Goal: Task Accomplishment & Management: Use online tool/utility

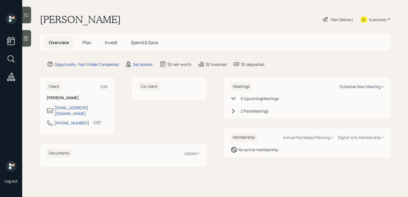
click at [351, 86] on div "Schedule New Meeting +" at bounding box center [362, 86] width 44 height 5
select select "round-robin"
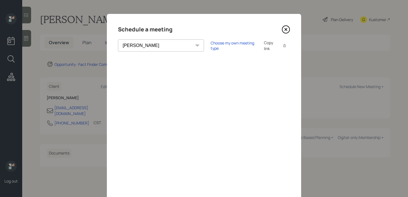
click at [220, 48] on div "Choose my own meeting type Copy link Copy text" at bounding box center [250, 46] width 79 height 12
click at [220, 43] on div "Choose my own meeting type" at bounding box center [234, 45] width 47 height 11
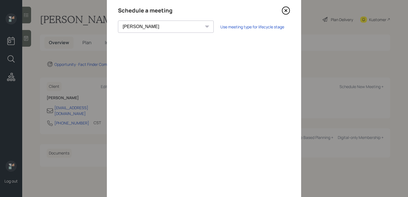
scroll to position [24, 0]
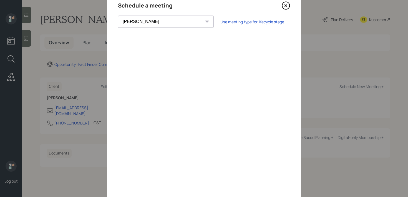
click at [289, 6] on icon at bounding box center [286, 5] width 8 height 8
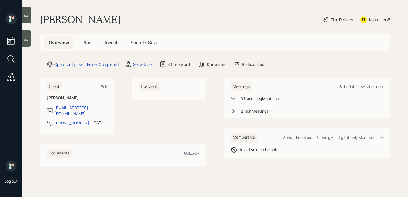
click at [28, 38] on icon at bounding box center [26, 39] width 6 height 6
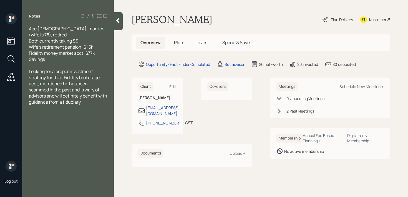
click at [119, 24] on div at bounding box center [118, 21] width 9 height 18
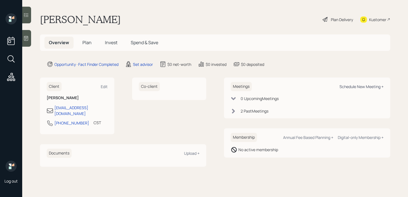
click at [363, 87] on div "Schedule New Meeting +" at bounding box center [362, 86] width 44 height 5
select select "round-robin"
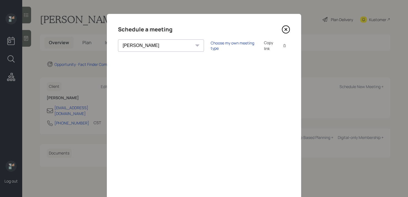
click at [221, 43] on div "Choose my own meeting type" at bounding box center [234, 45] width 47 height 11
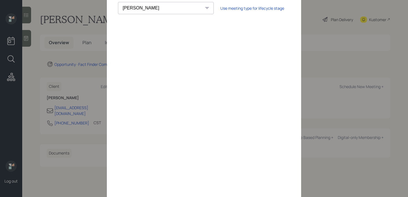
scroll to position [12, 0]
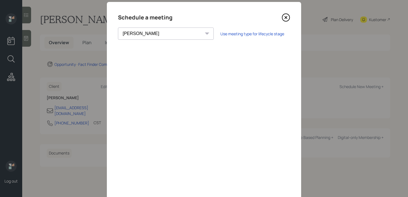
click at [286, 18] on icon at bounding box center [286, 17] width 8 height 8
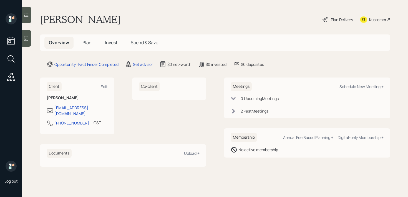
click at [29, 41] on icon at bounding box center [26, 39] width 6 height 6
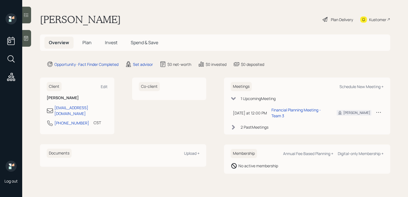
click at [382, 17] on div "Kustomer" at bounding box center [377, 20] width 17 height 6
